Goal: Use online tool/utility

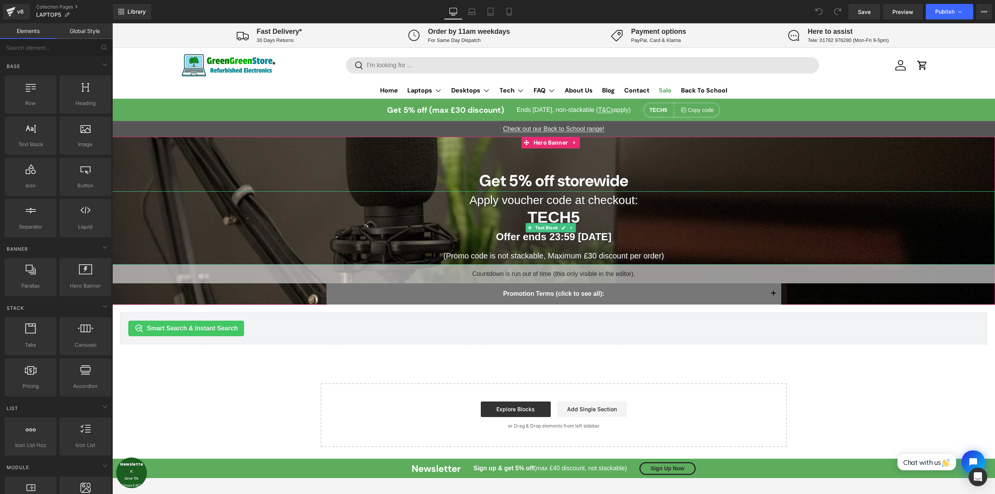
click at [593, 236] on strong "Offer ends 23:59 [DATE]" at bounding box center [553, 237] width 115 height 12
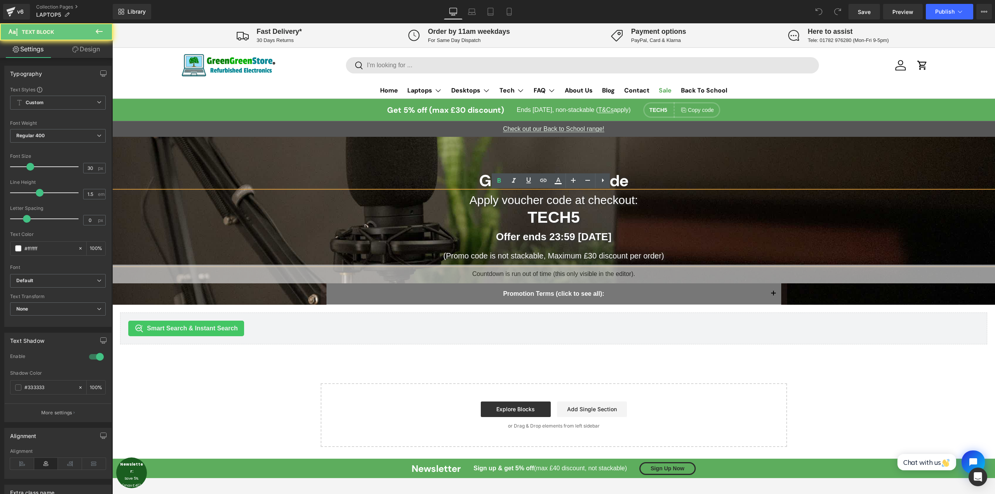
click at [579, 236] on strong "Offer ends 23:59 [DATE]" at bounding box center [553, 237] width 115 height 12
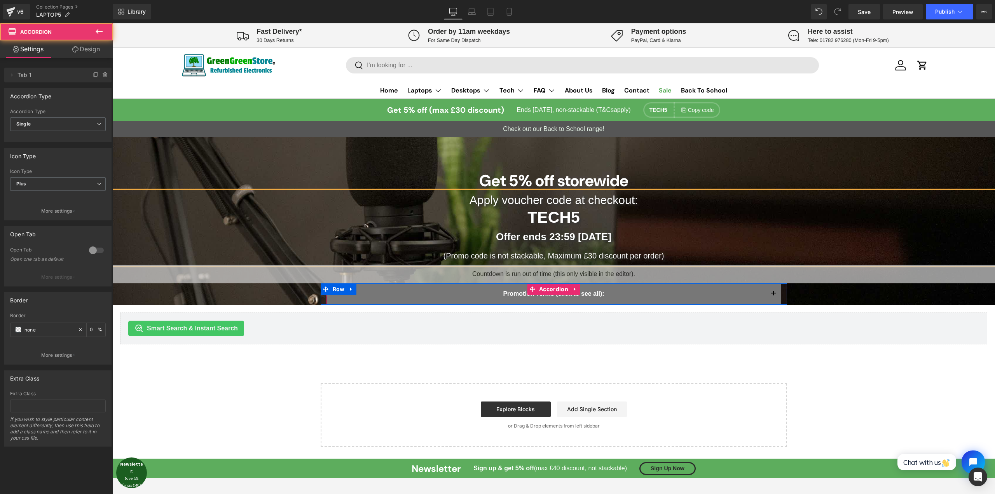
click at [769, 296] on button "button" at bounding box center [773, 293] width 16 height 21
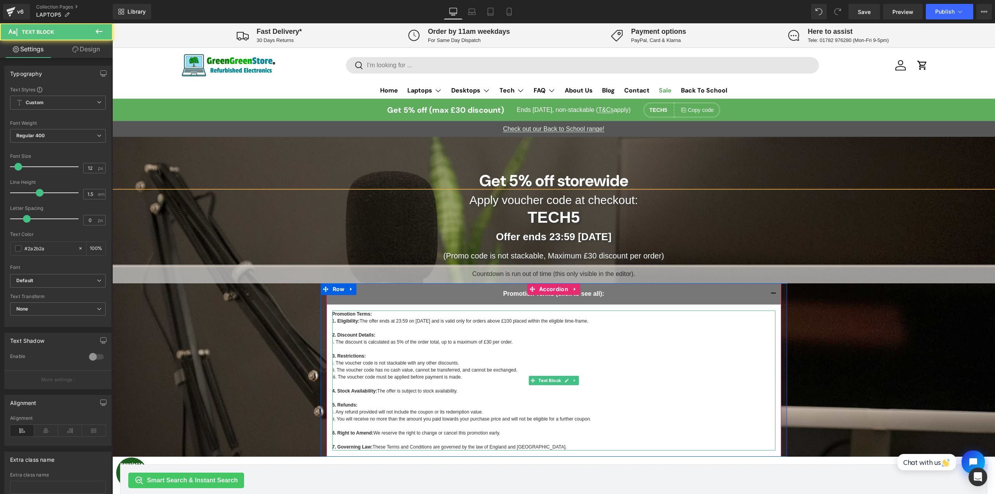
click at [415, 322] on p "Promotion Terms: 1 . Eligibility: The offer ends at 23:59 on [DATE] and is vali…" at bounding box center [553, 327] width 443 height 35
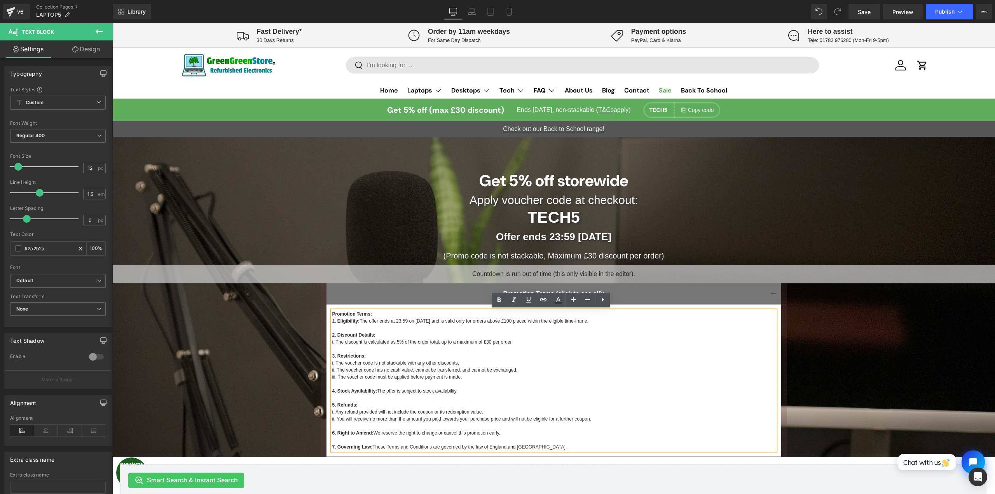
click at [419, 319] on p "Promotion Terms: 1 . Eligibility: The offer ends at 23:59 on [DATE] and is vali…" at bounding box center [553, 327] width 443 height 35
click at [542, 274] on span "Countdown Timer" at bounding box center [551, 271] width 54 height 12
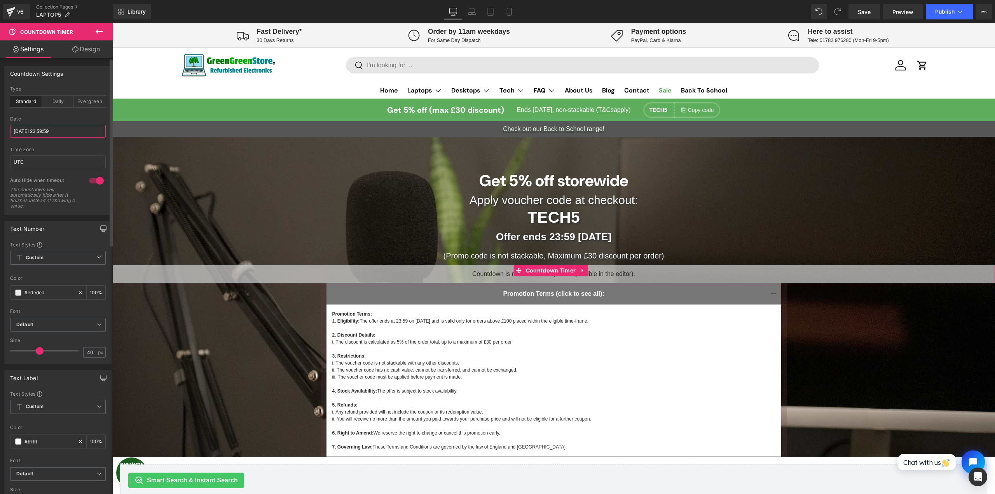
click at [38, 129] on input "[DATE] 23:59:59" at bounding box center [58, 131] width 96 height 13
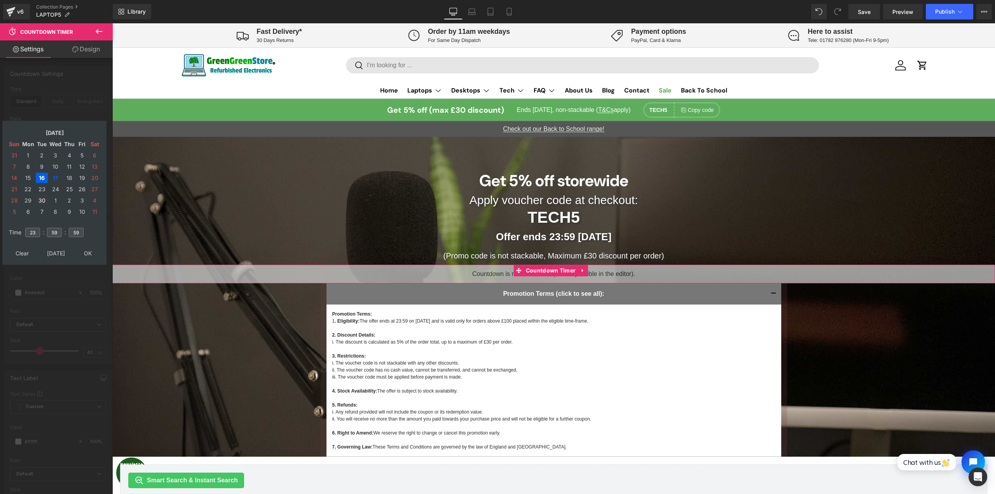
click at [38, 201] on td "30" at bounding box center [42, 200] width 12 height 10
click at [41, 201] on td "30" at bounding box center [42, 200] width 12 height 10
type input "[DATE] 23:59:59"
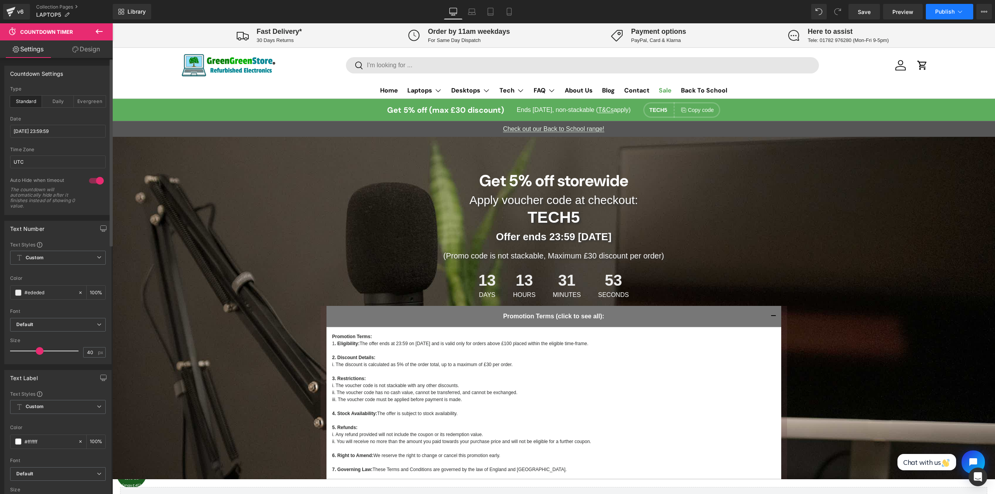
click at [947, 18] on button "Publish" at bounding box center [949, 12] width 47 height 16
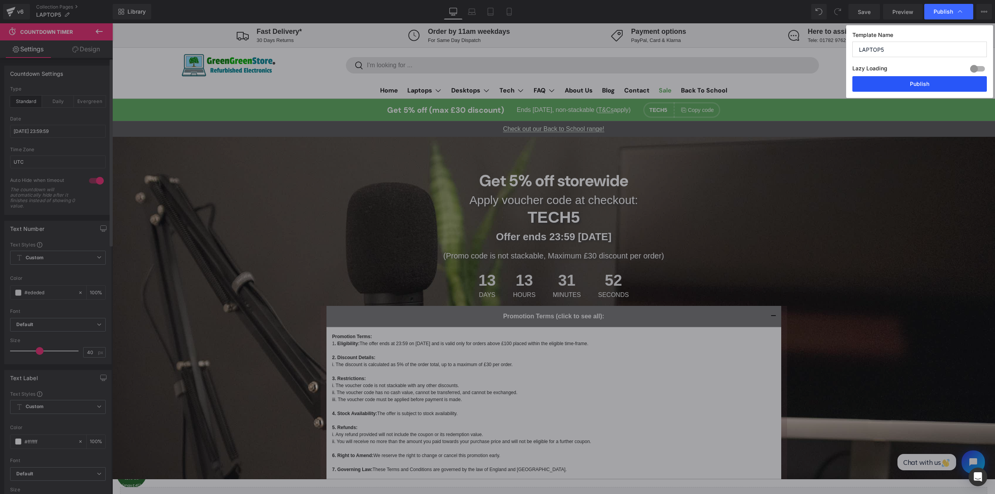
click at [922, 85] on button "Publish" at bounding box center [919, 84] width 134 height 16
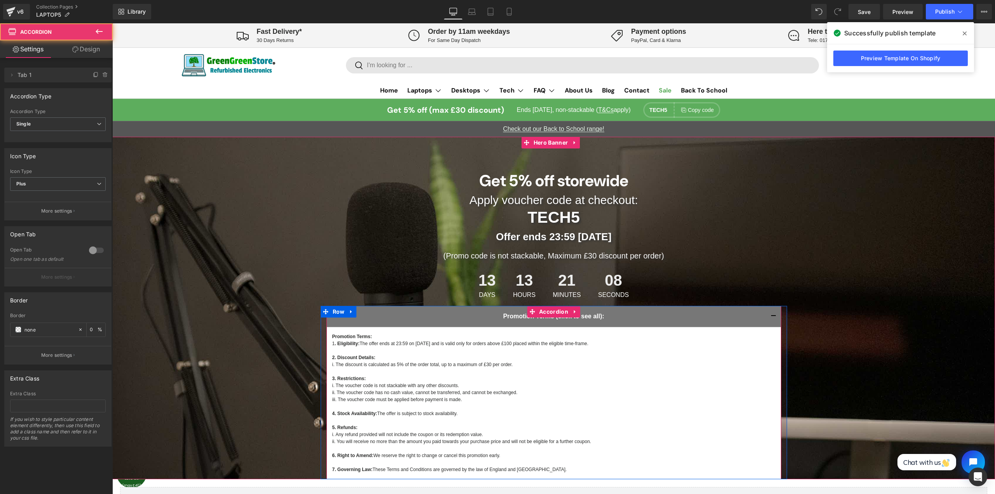
click at [774, 314] on button "button" at bounding box center [773, 316] width 16 height 21
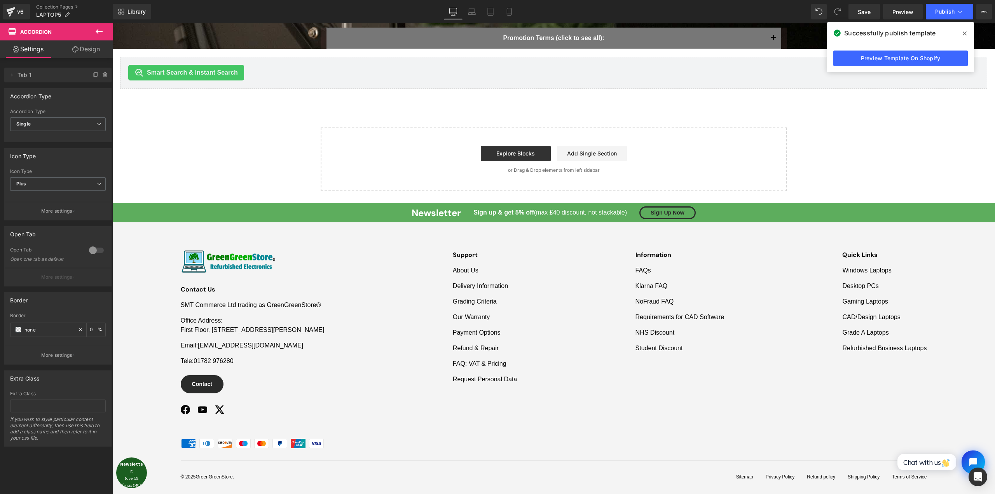
scroll to position [299, 0]
